Goal: Transaction & Acquisition: Purchase product/service

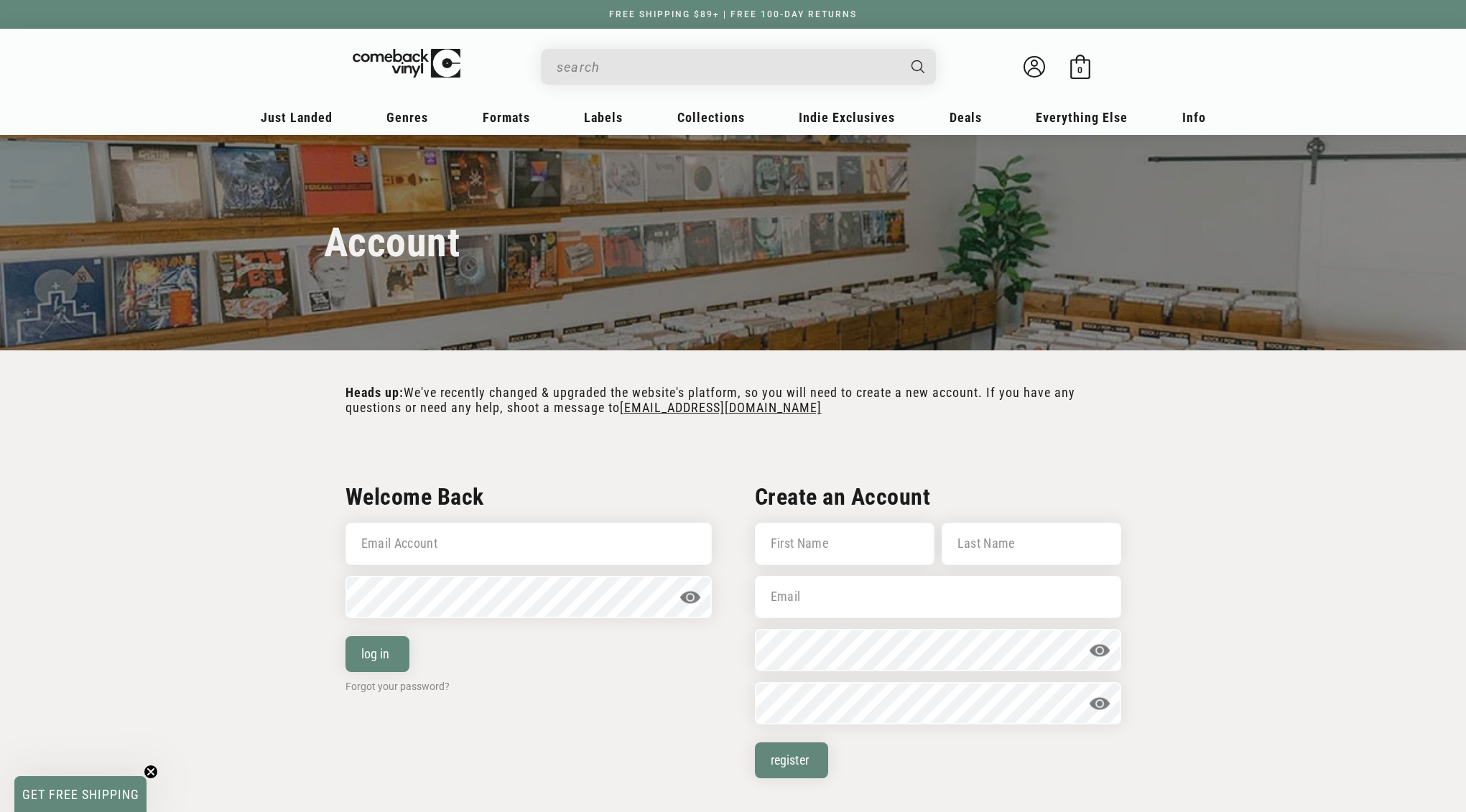
click at [773, 76] on input "When autocomplete results are available use up and down arrows to review and en…" at bounding box center [727, 67] width 341 height 29
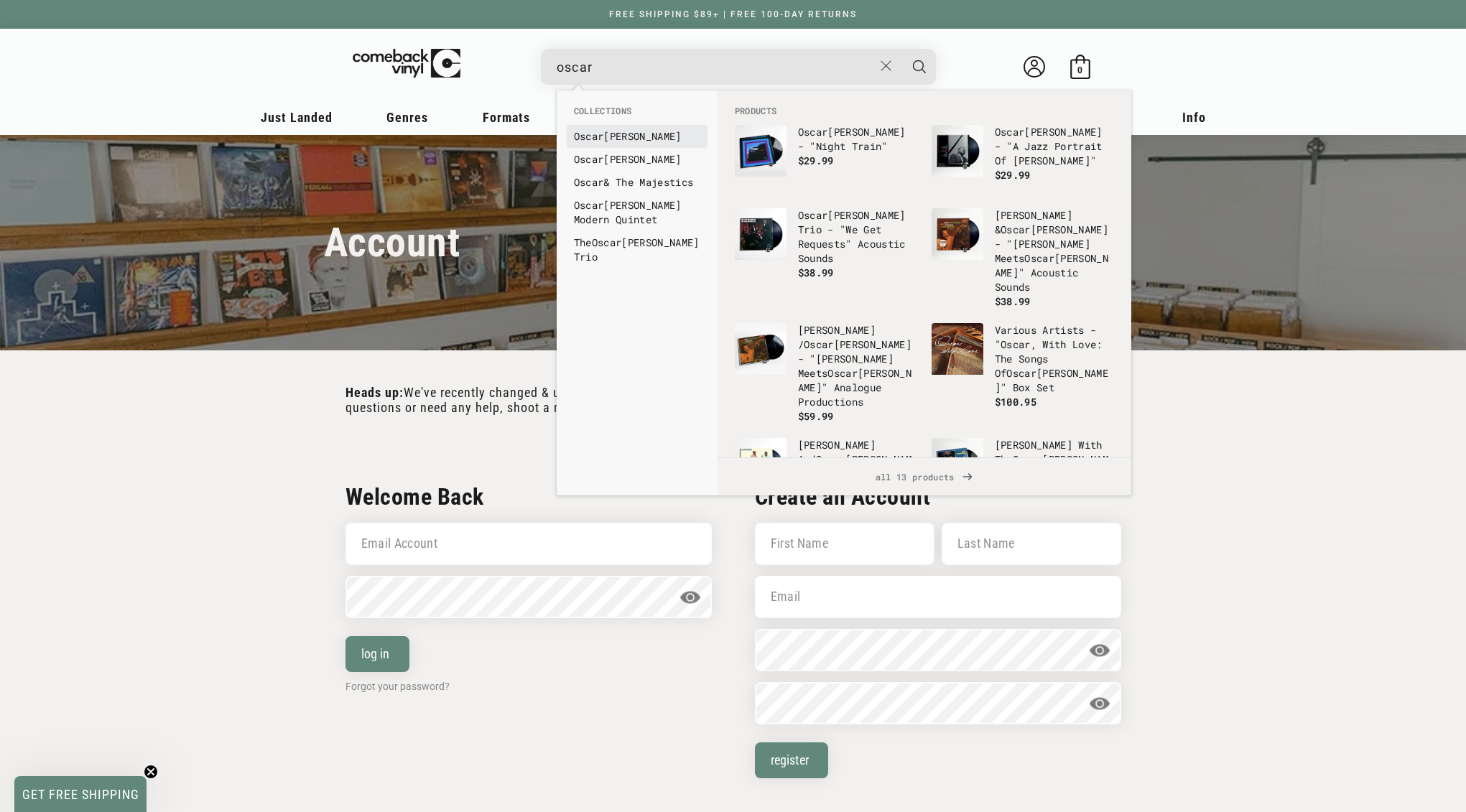
type input "oscar"
click at [659, 141] on link "[PERSON_NAME]" at bounding box center [638, 136] width 127 height 15
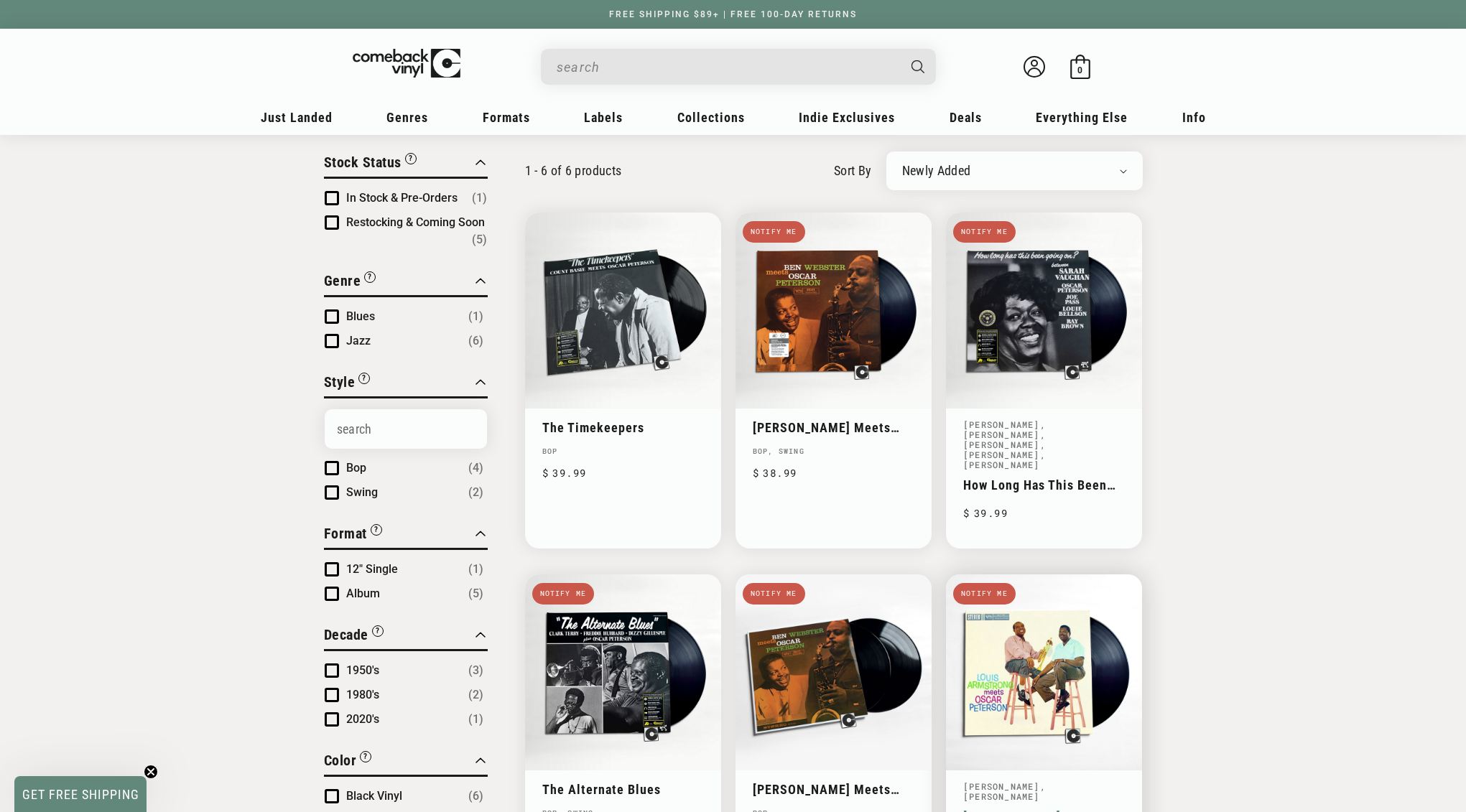
scroll to position [46, 0]
